Goal: Navigation & Orientation: Find specific page/section

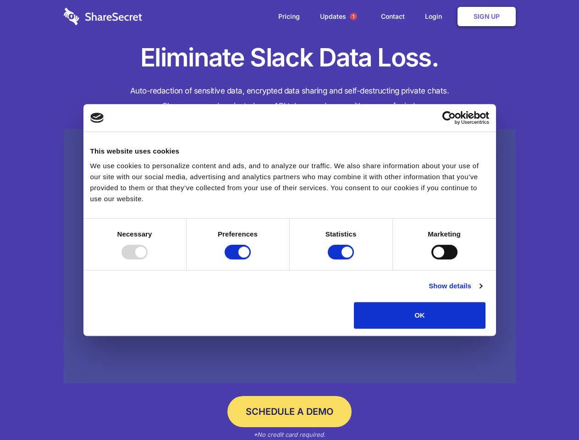
click at [148, 259] on div at bounding box center [134, 252] width 26 height 15
click at [251, 259] on input "Preferences" at bounding box center [238, 252] width 26 height 15
checkbox input "false"
click at [342, 259] on input "Statistics" at bounding box center [341, 252] width 26 height 15
checkbox input "false"
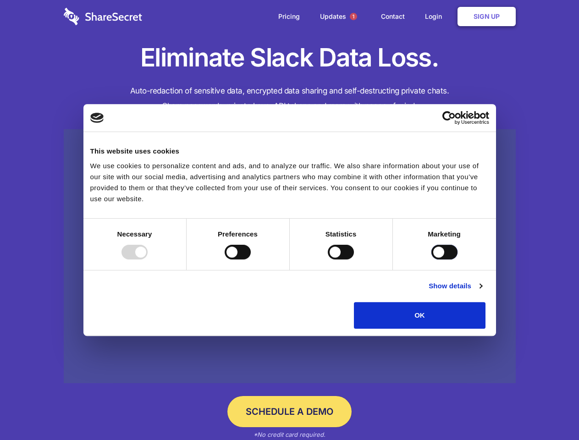
click at [431, 259] on input "Marketing" at bounding box center [444, 252] width 26 height 15
checkbox input "true"
click at [482, 291] on link "Show details" at bounding box center [454, 285] width 53 height 11
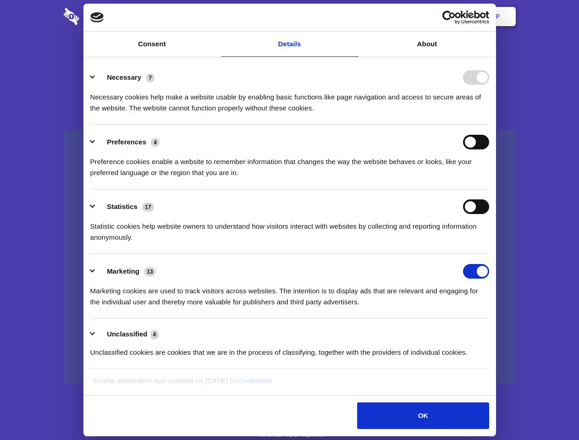
click at [489, 125] on li "Necessary 7 Necessary cookies help make a website usable by enabling basic func…" at bounding box center [289, 92] width 399 height 65
click at [353, 16] on span "1" at bounding box center [353, 16] width 7 height 7
